Goal: Check status: Check status

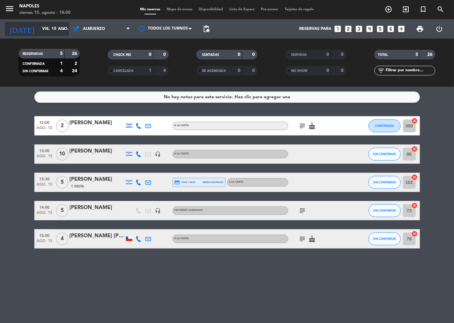
click at [53, 32] on input "vie. 15 ago." at bounding box center [66, 29] width 55 height 12
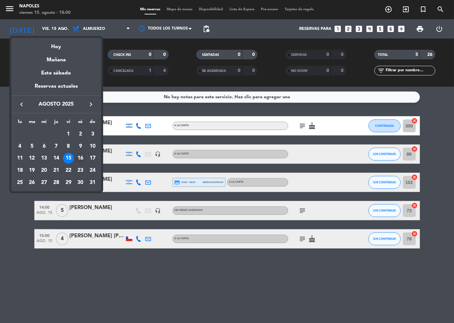
click at [84, 159] on div "16" at bounding box center [80, 158] width 11 height 11
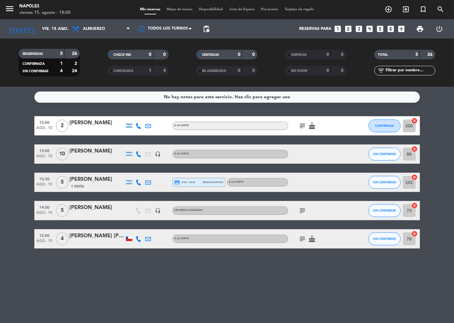
type input "sáb. 16 ago."
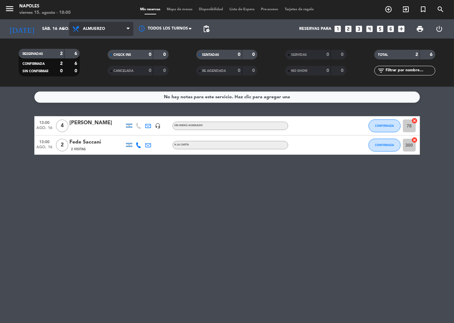
click at [116, 34] on span "Almuerzo" at bounding box center [101, 29] width 64 height 14
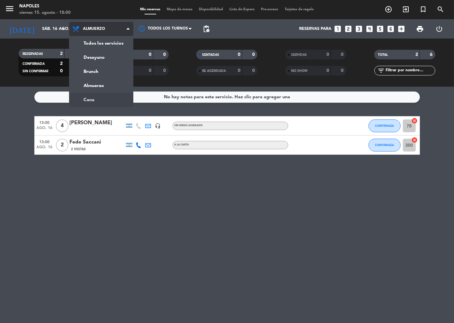
click at [109, 97] on ng-component "menu Napoles viernes 15. agosto - 18:00 Mis reservas Mapa de mesas Disponibilid…" at bounding box center [227, 161] width 454 height 323
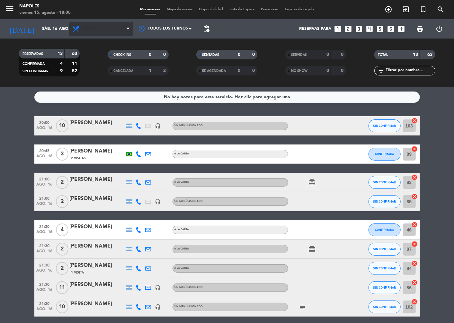
click at [111, 31] on span "Cena" at bounding box center [101, 29] width 64 height 14
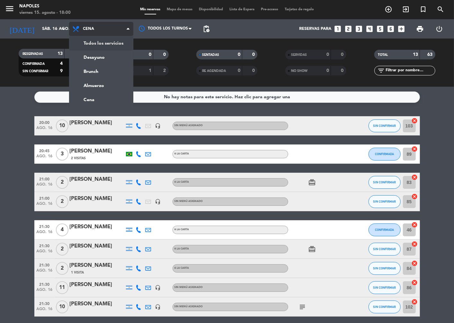
click at [123, 47] on div "menu Napoles viernes 15. agosto - 18:00 Mis reservas Mapa de mesas Disponibilid…" at bounding box center [227, 43] width 454 height 87
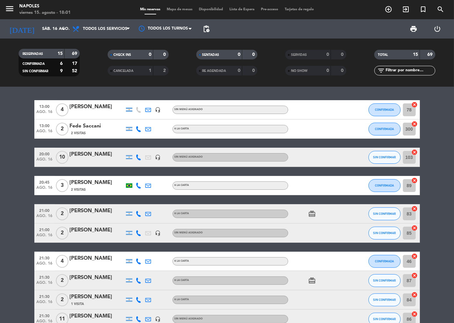
click at [82, 156] on div "[PERSON_NAME]" at bounding box center [97, 154] width 55 height 8
